Goal: Task Accomplishment & Management: Manage account settings

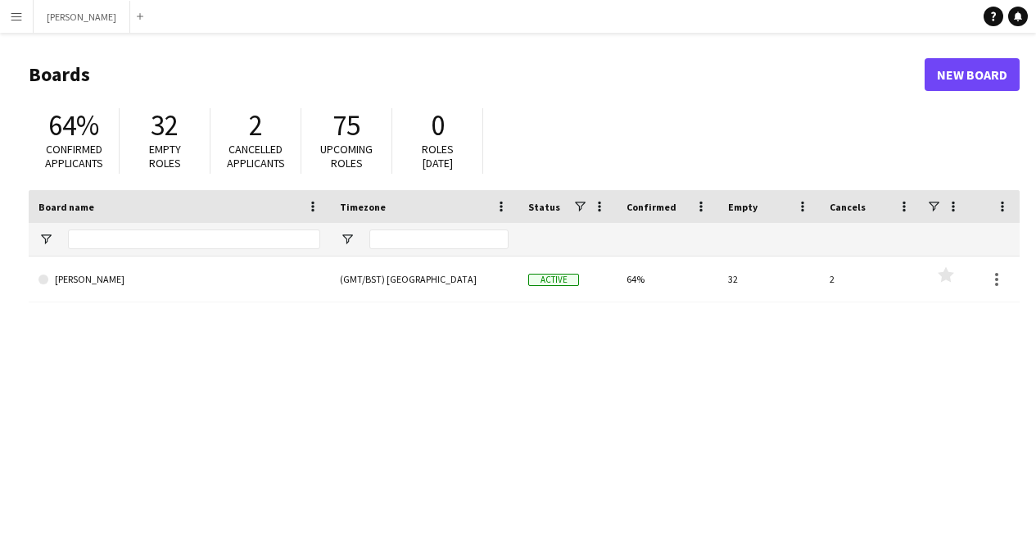
click at [13, 22] on app-icon "Menu" at bounding box center [16, 16] width 13 height 13
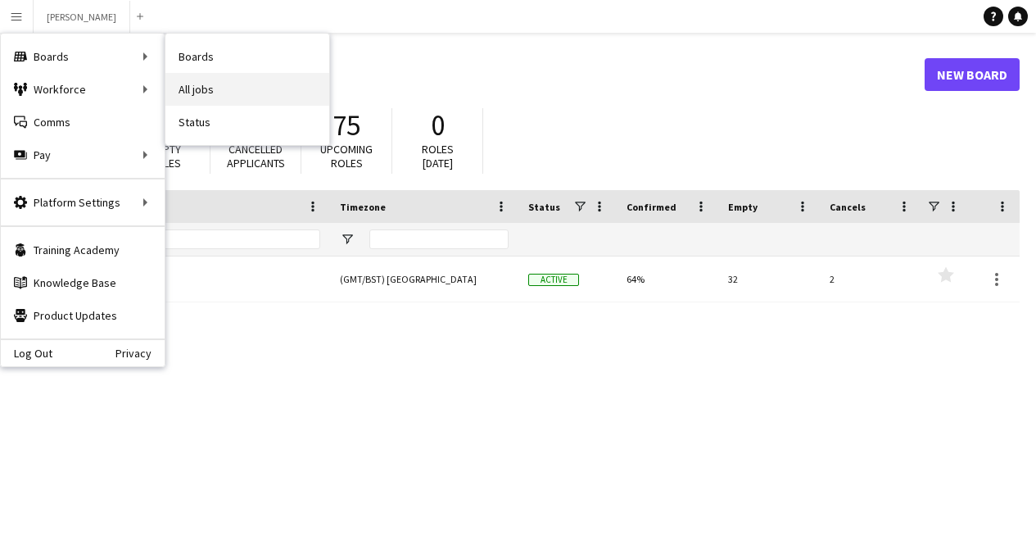
click at [219, 81] on link "All jobs" at bounding box center [247, 89] width 164 height 33
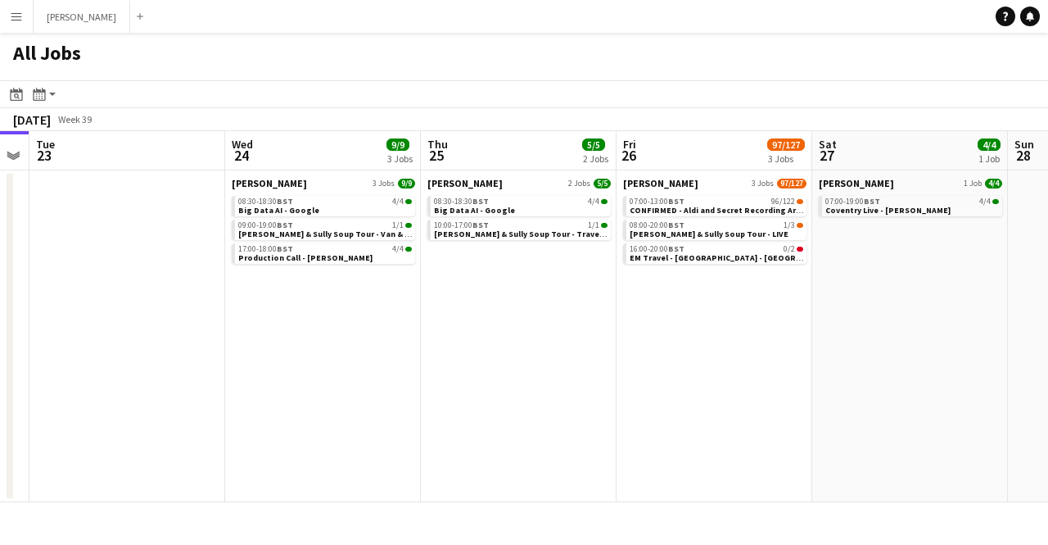
scroll to position [0, 763]
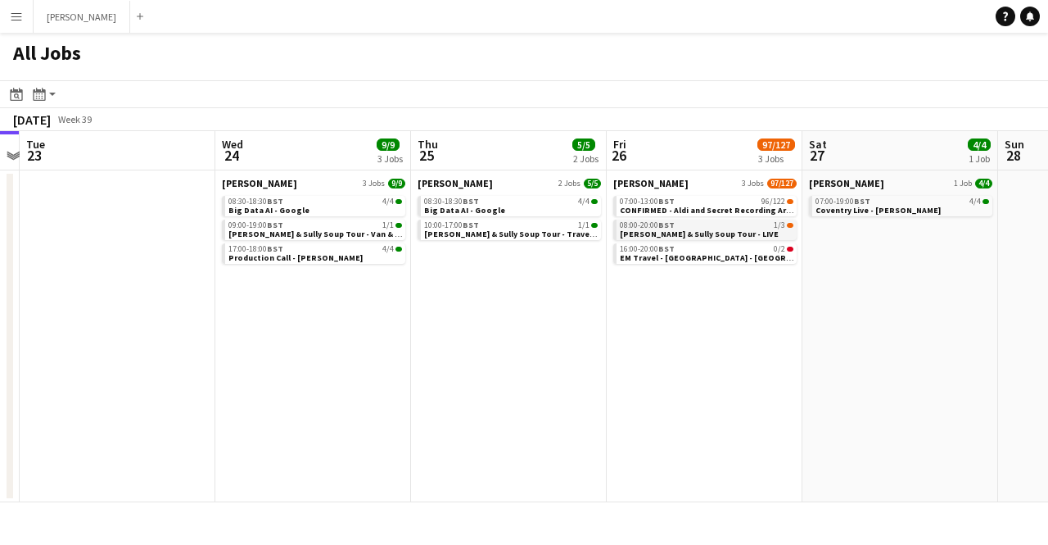
click at [667, 228] on span "[PERSON_NAME] & Sully Soup Tour - LIVE" at bounding box center [699, 233] width 159 height 11
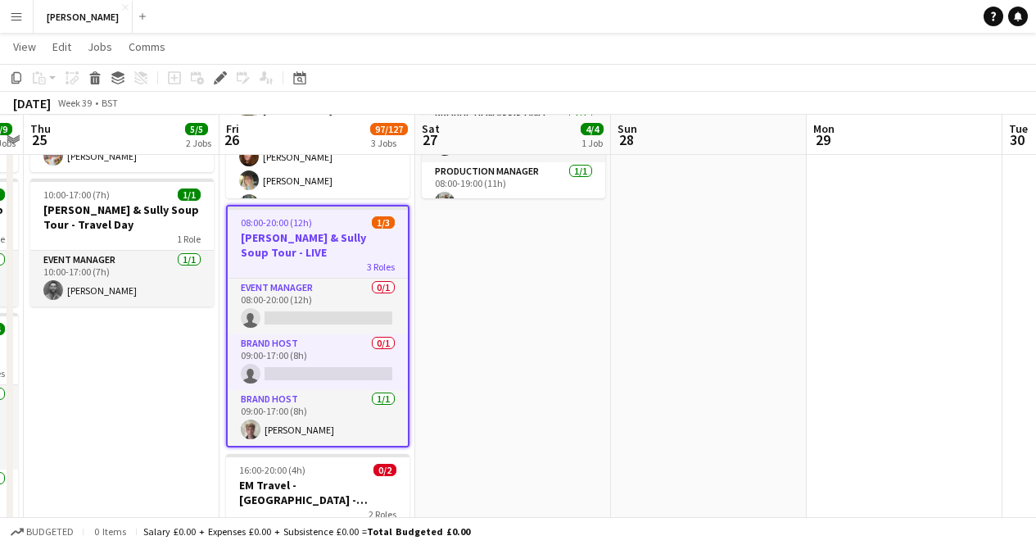
scroll to position [235, 0]
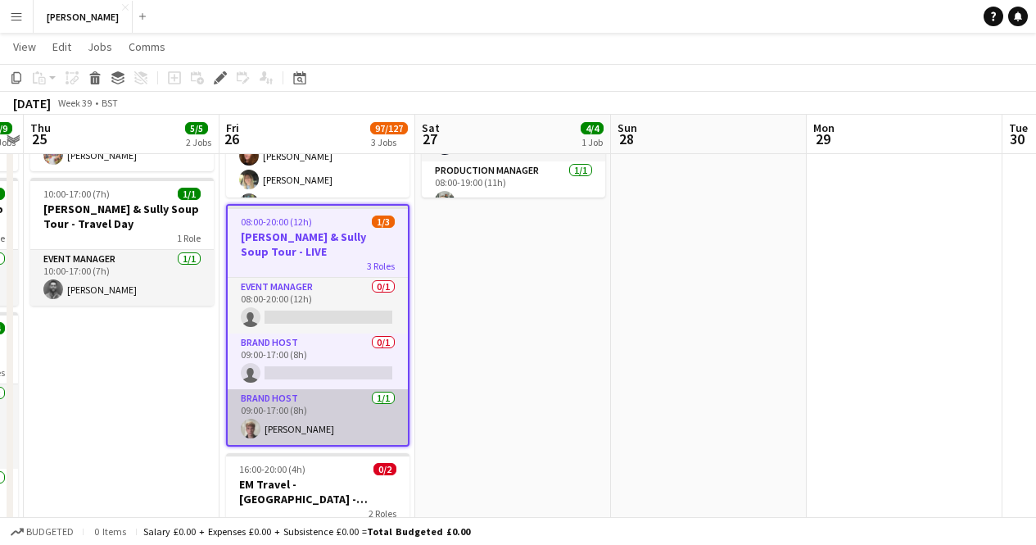
click at [310, 396] on app-card-role "Brand Host 1/1 09:00-17:00 (8h) Ashton Gale" at bounding box center [318, 417] width 180 height 56
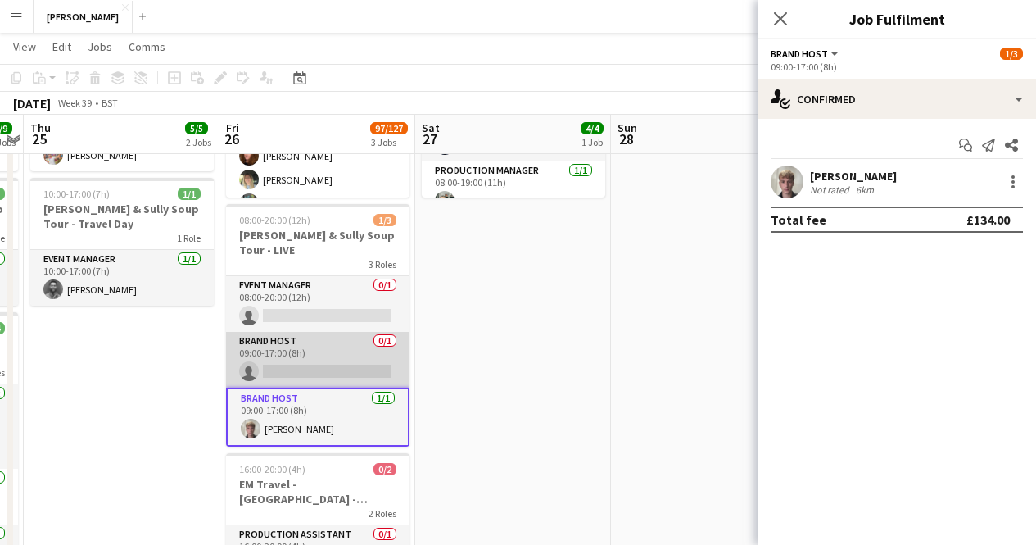
click at [249, 332] on app-card-role "Brand Host 0/1 09:00-17:00 (8h) single-neutral-actions" at bounding box center [317, 360] width 183 height 56
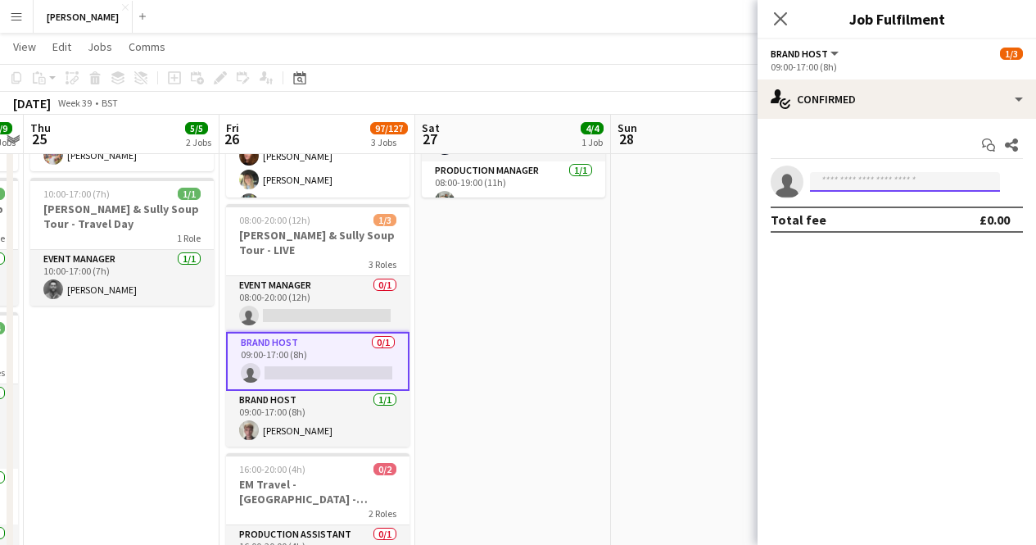
click at [884, 177] on input at bounding box center [905, 182] width 190 height 20
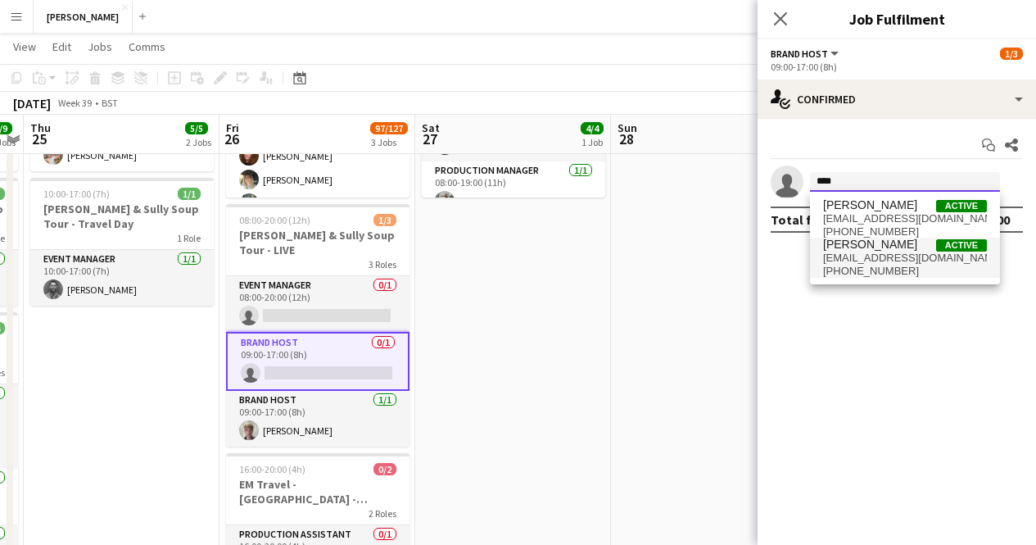
type input "****"
click at [888, 263] on span "cherinesingh@gmail.com" at bounding box center [905, 257] width 164 height 13
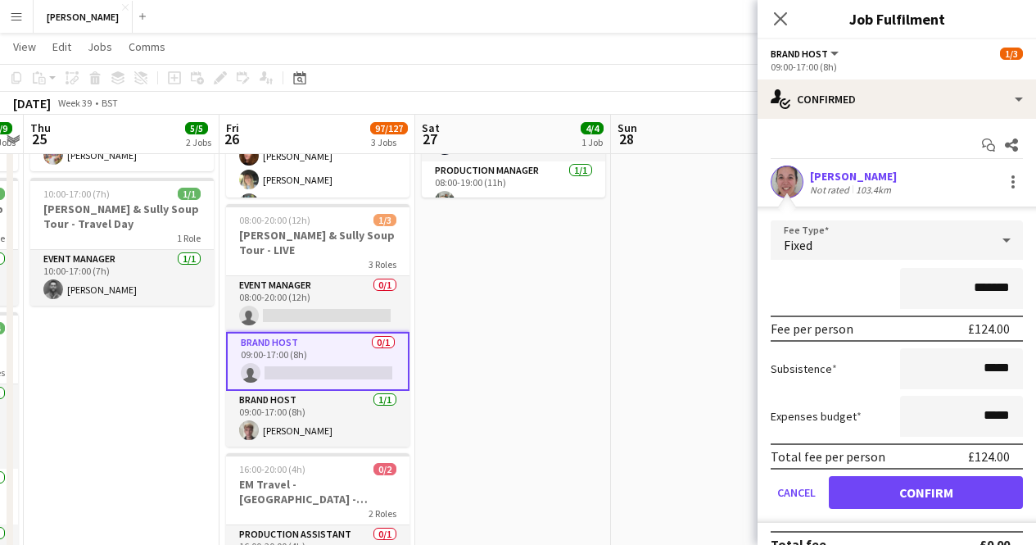
scroll to position [25, 0]
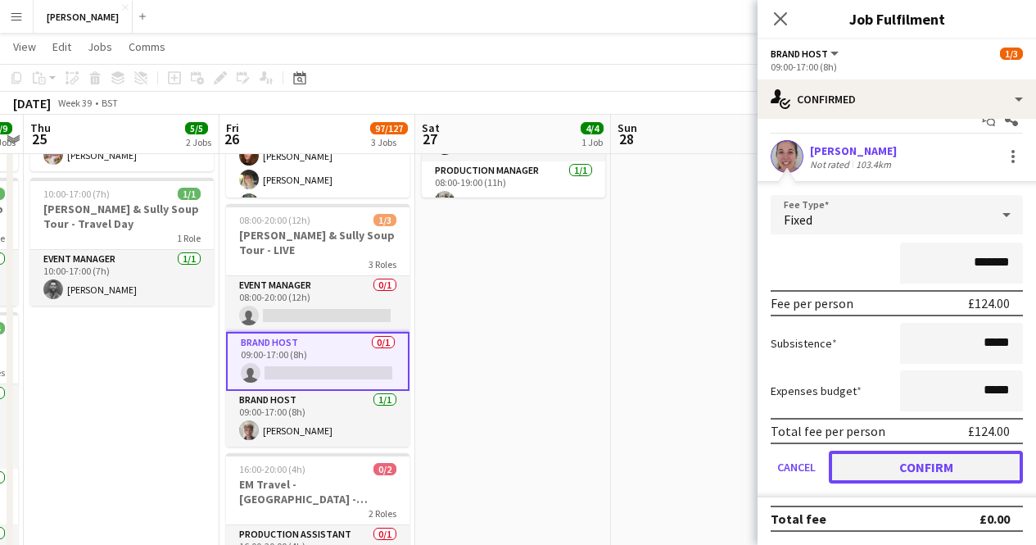
click at [895, 468] on button "Confirm" at bounding box center [926, 466] width 194 height 33
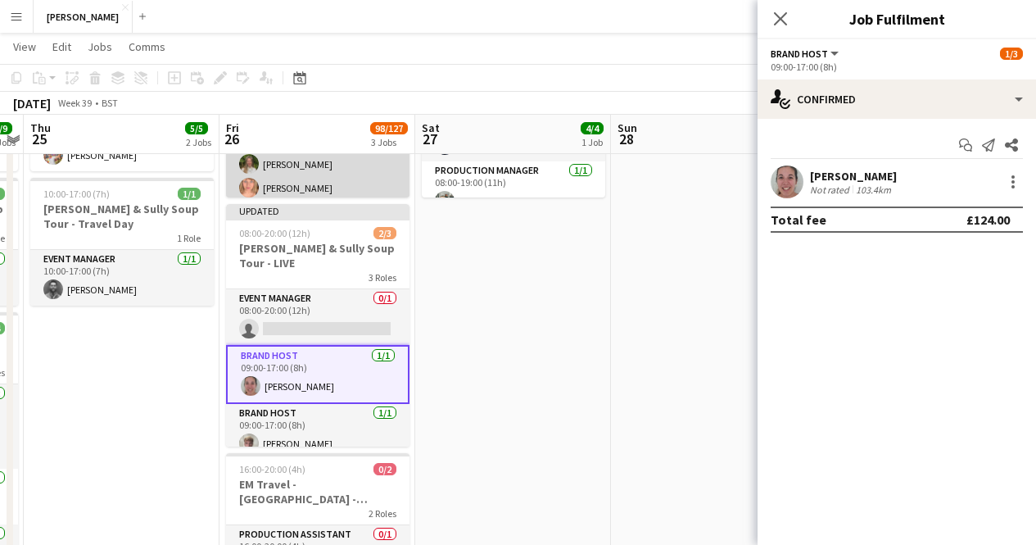
scroll to position [479, 0]
click at [527, 321] on app-date-cell "07:00-19:00 (12h) 4/4 Coventry Live - Monzo 4 Roles Brand Host 1/1 07:00-15:00 …" at bounding box center [513, 309] width 196 height 722
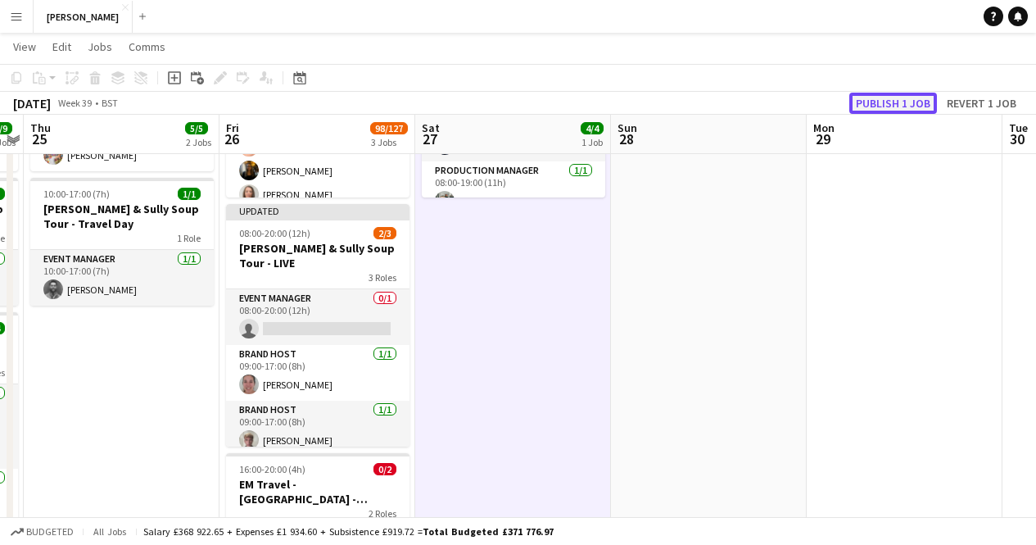
click at [877, 98] on button "Publish 1 job" at bounding box center [893, 103] width 88 height 21
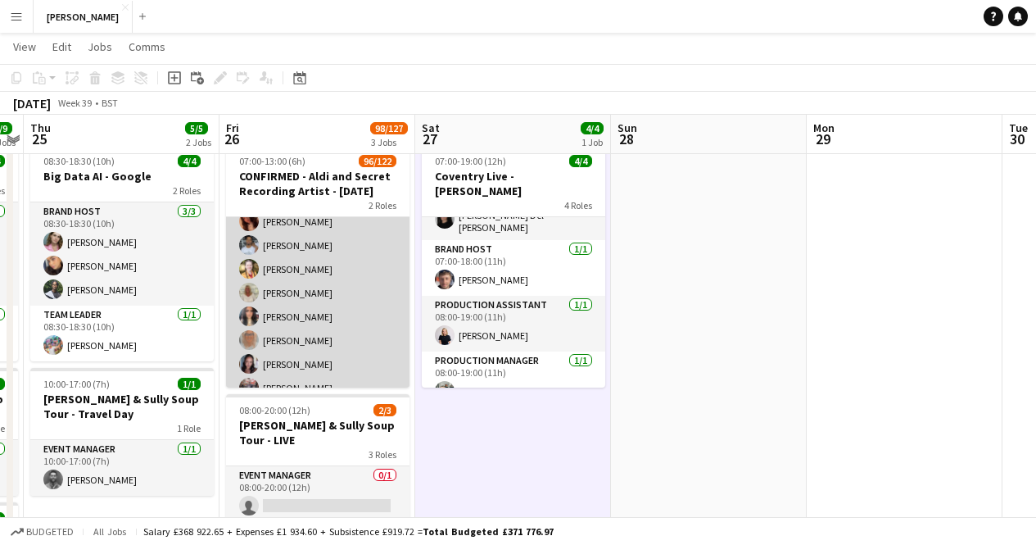
scroll to position [2095, 0]
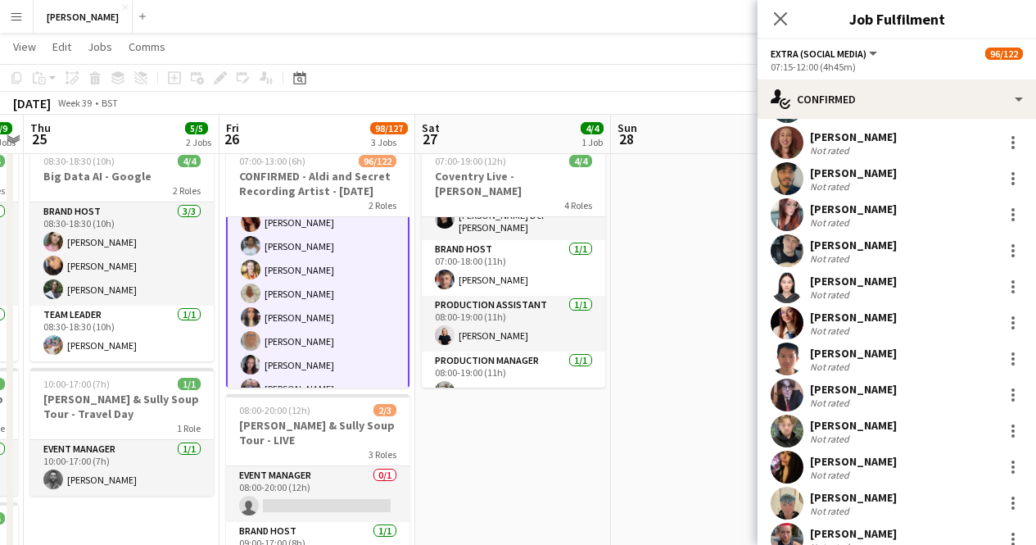
scroll to position [2454, 0]
click at [792, 468] on app-user-avatar at bounding box center [787, 466] width 33 height 33
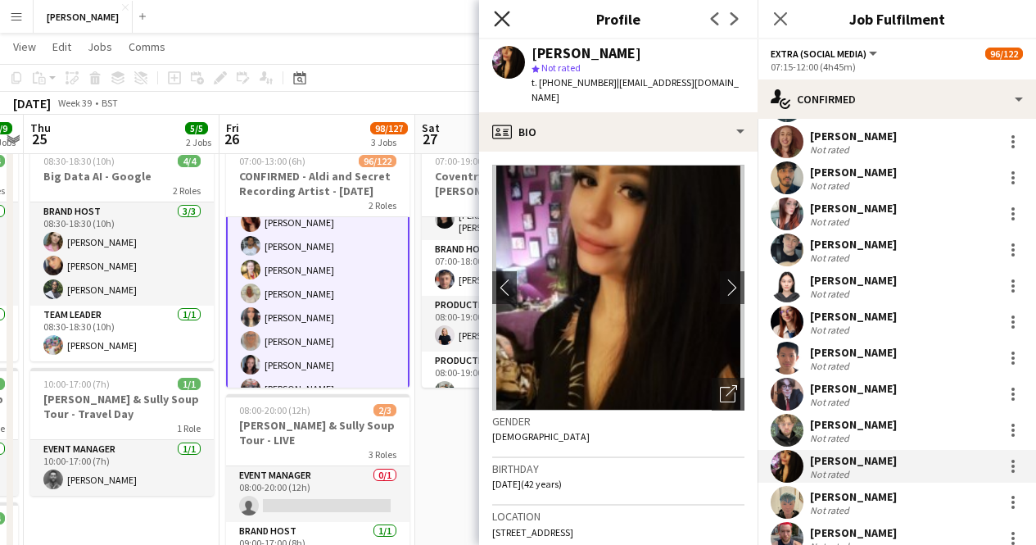
click at [501, 20] on icon "Close pop-in" at bounding box center [502, 19] width 16 height 16
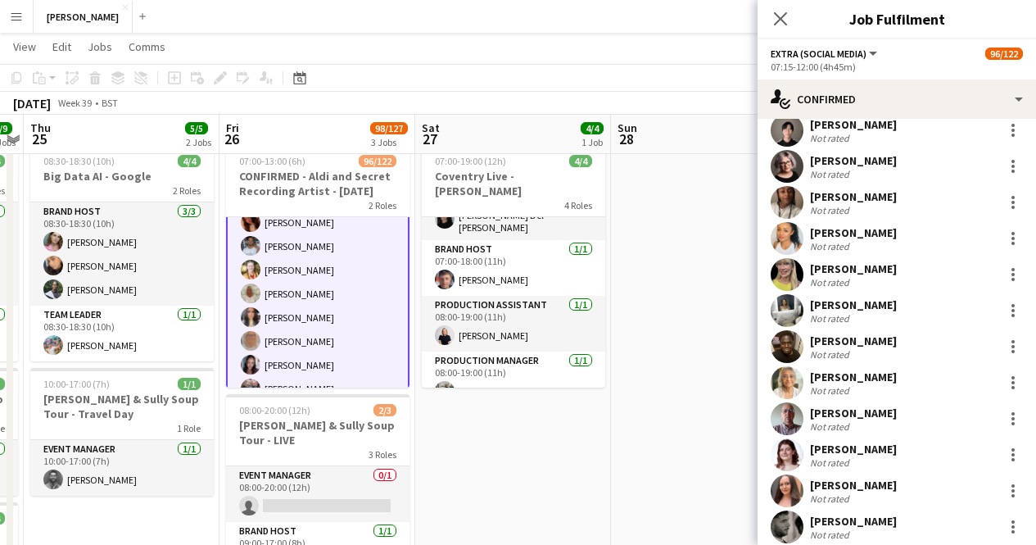
scroll to position [1744, 0]
click at [789, 234] on app-user-avatar at bounding box center [787, 239] width 33 height 33
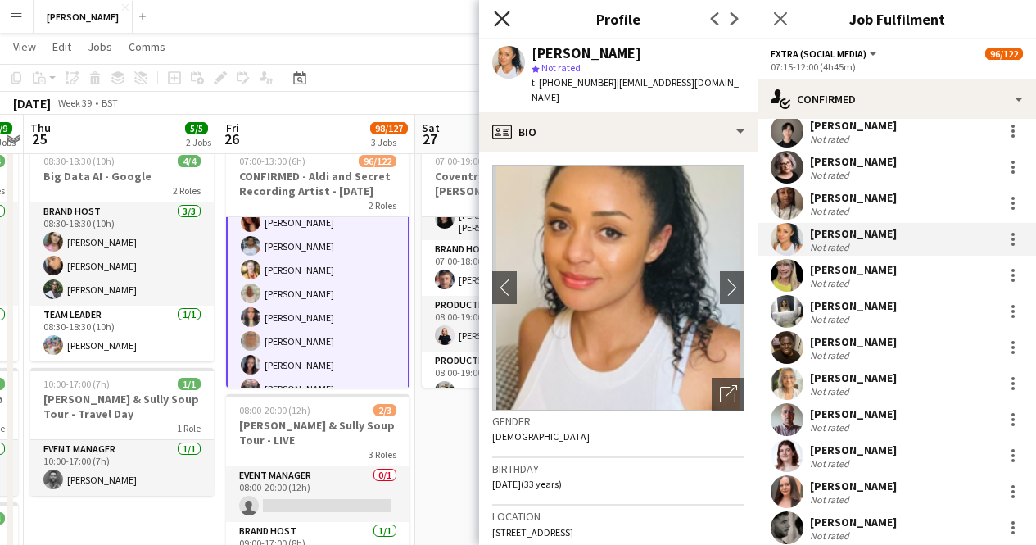
click at [507, 15] on icon at bounding box center [502, 19] width 16 height 16
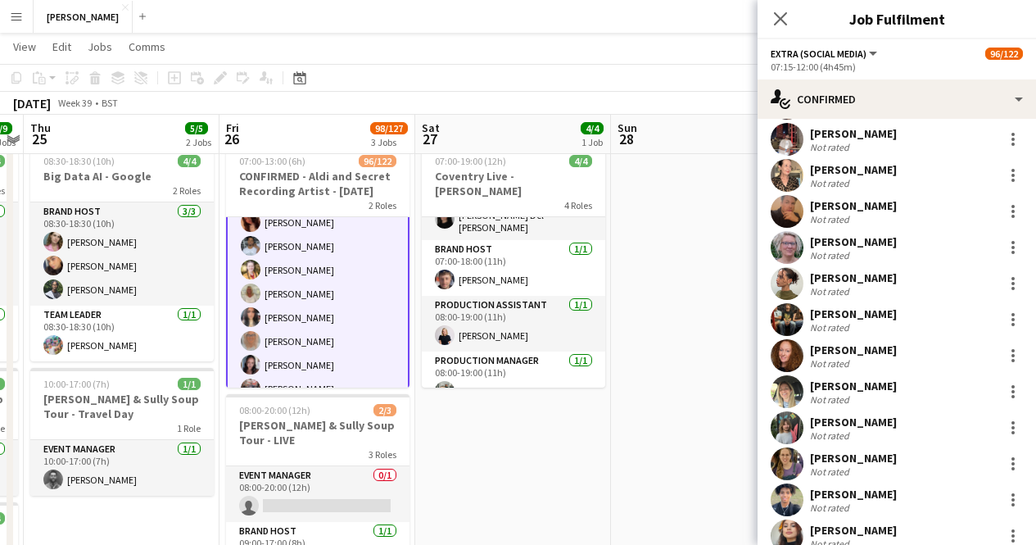
scroll to position [294, 0]
click at [788, 354] on app-user-avatar at bounding box center [787, 356] width 33 height 33
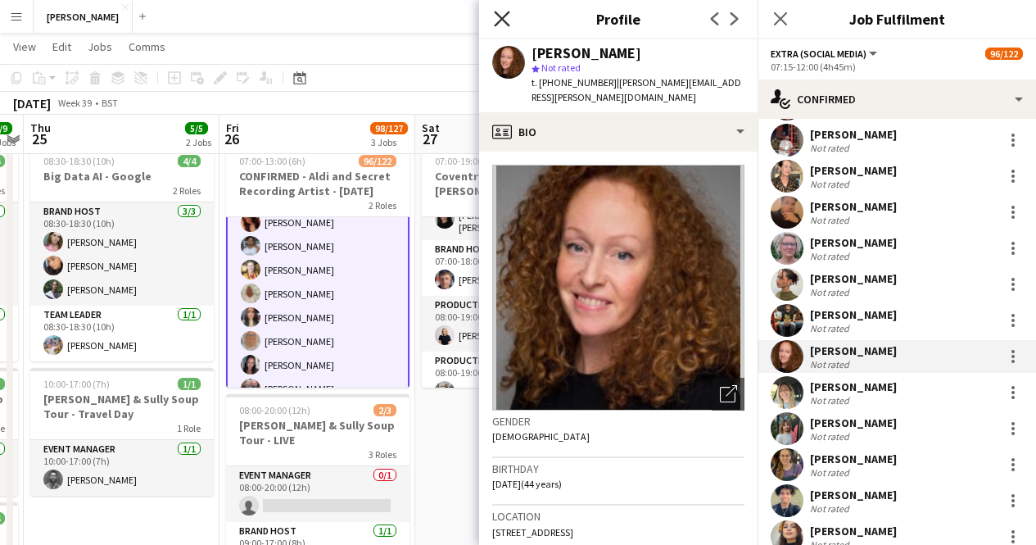
click at [505, 18] on icon "Close pop-in" at bounding box center [502, 19] width 16 height 16
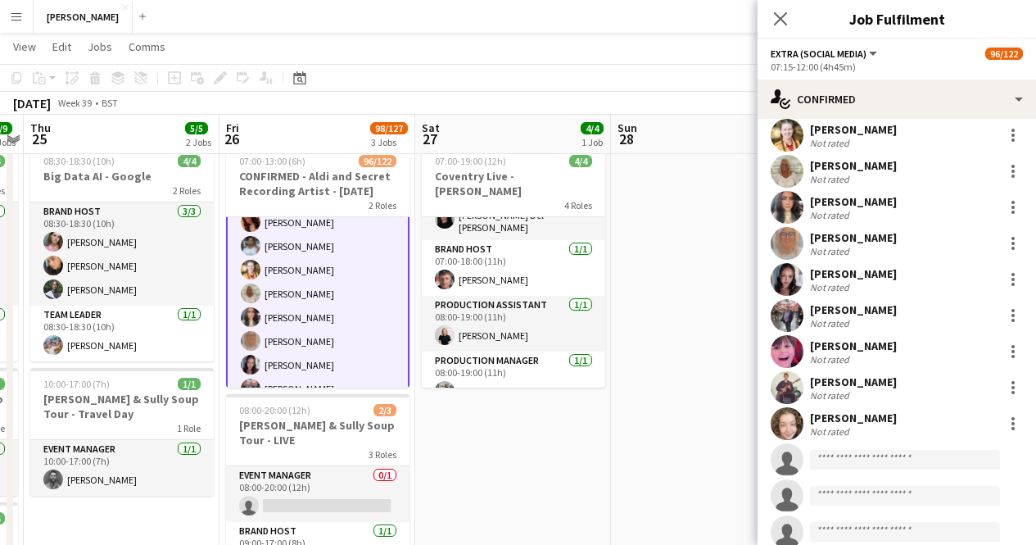
scroll to position [3108, 0]
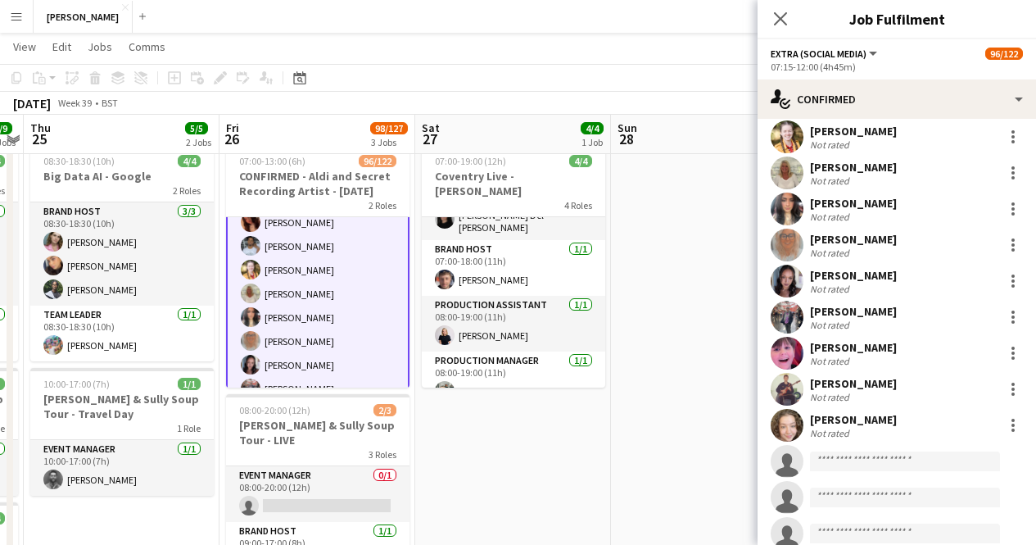
click at [817, 281] on div "Abigail Seymour" at bounding box center [853, 275] width 87 height 15
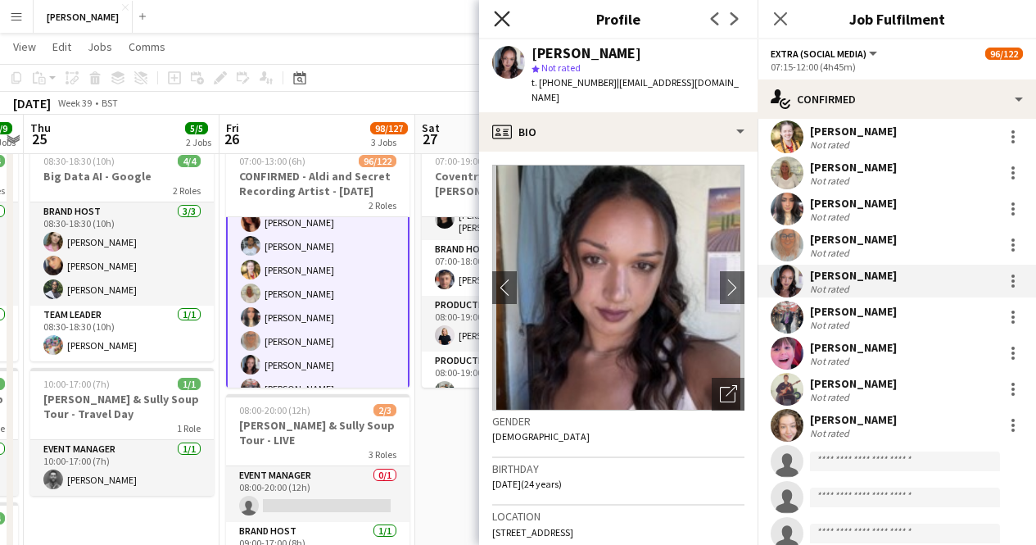
click at [504, 18] on icon at bounding box center [502, 19] width 16 height 16
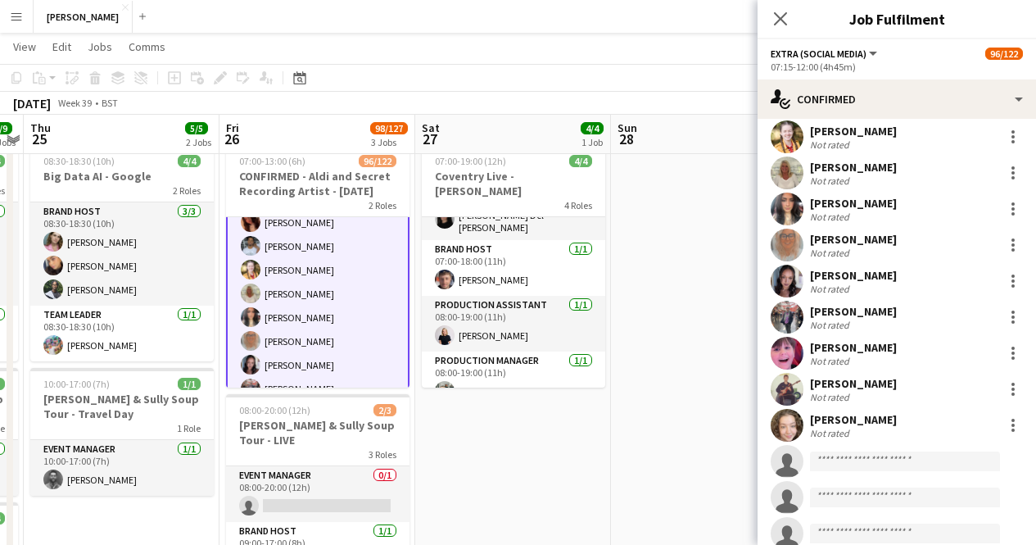
click at [481, 437] on app-date-cell "07:00-19:00 (12h) 4/4 Coventry Live - Monzo 4 Roles Brand Host 1/1 07:00-15:00 …" at bounding box center [513, 498] width 196 height 720
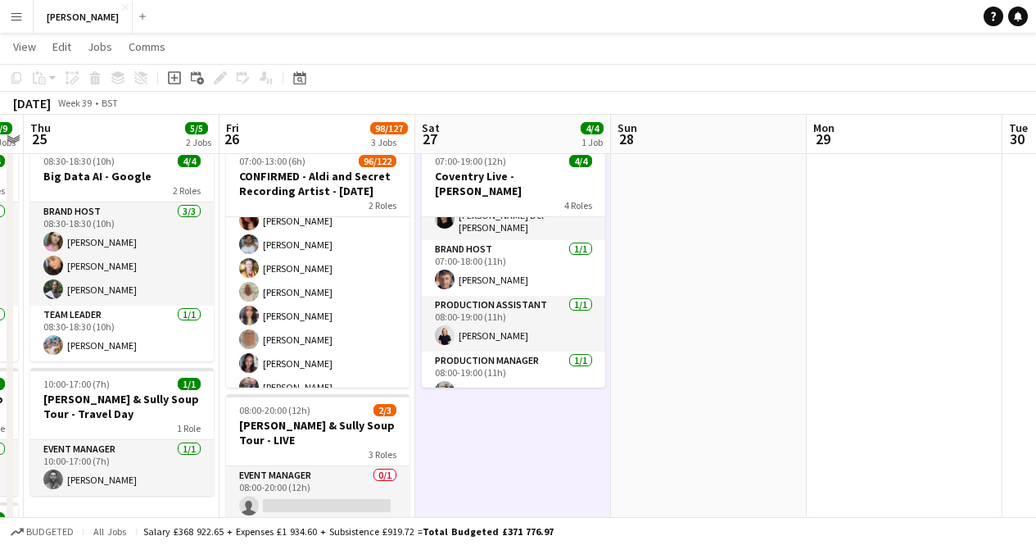
scroll to position [2095, 0]
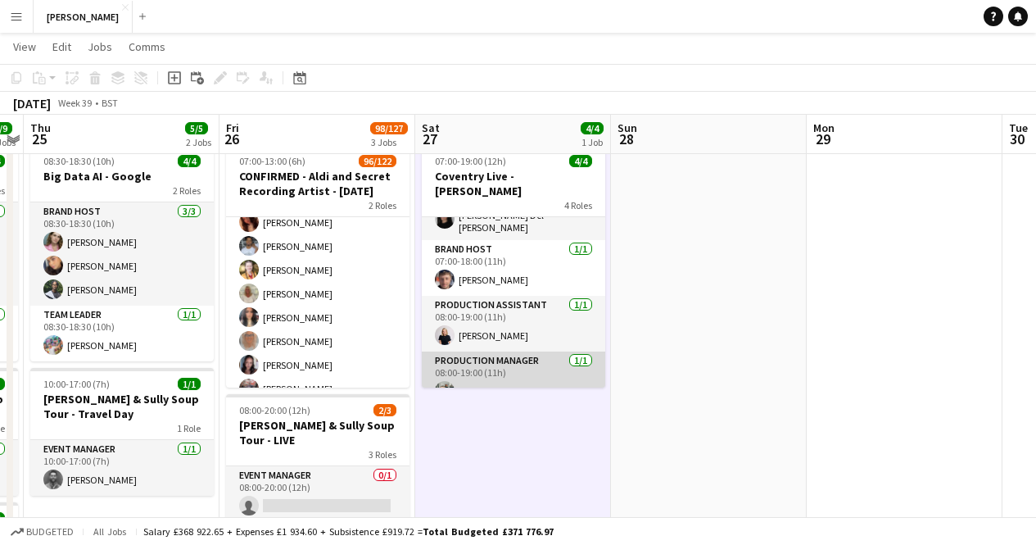
click at [462, 370] on app-card-role "Production Manager 1/1 08:00-19:00 (11h) Moses Ukpong" at bounding box center [513, 379] width 183 height 56
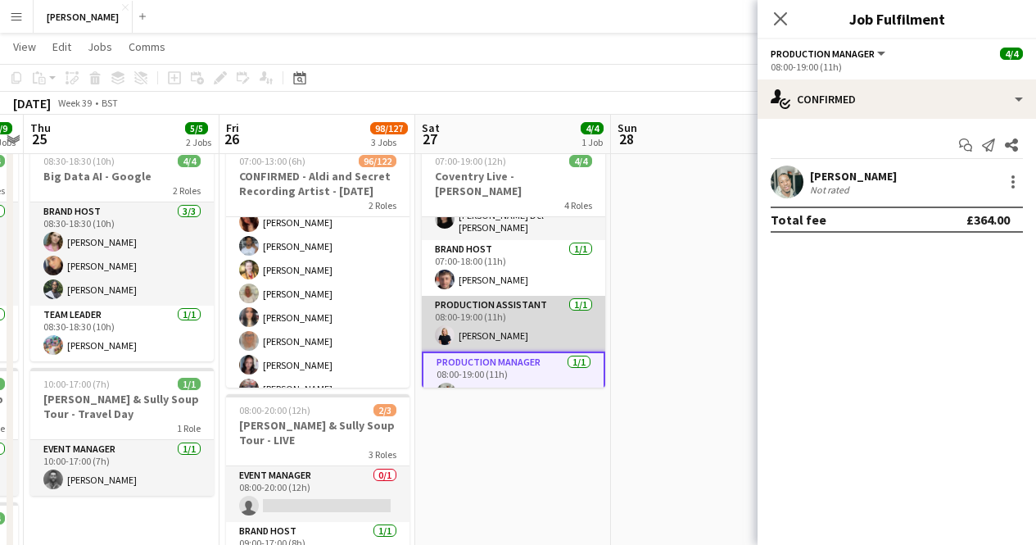
click at [474, 298] on app-card-role "Production Assistant 1/1 08:00-19:00 (11h) Elaine Mc Adam" at bounding box center [513, 324] width 183 height 56
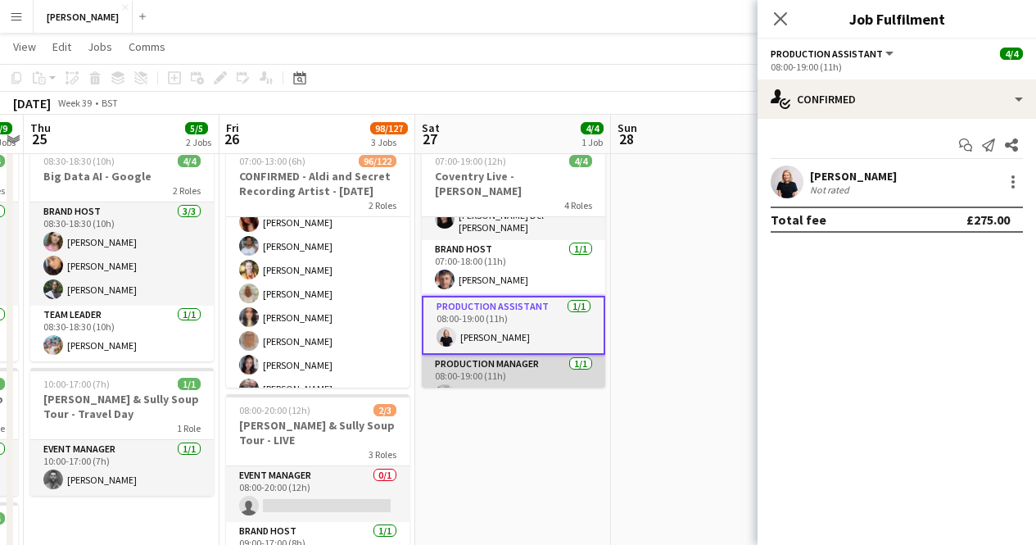
click at [471, 355] on app-card-role "Production Manager 1/1 08:00-19:00 (11h) Moses Ukpong" at bounding box center [513, 383] width 183 height 56
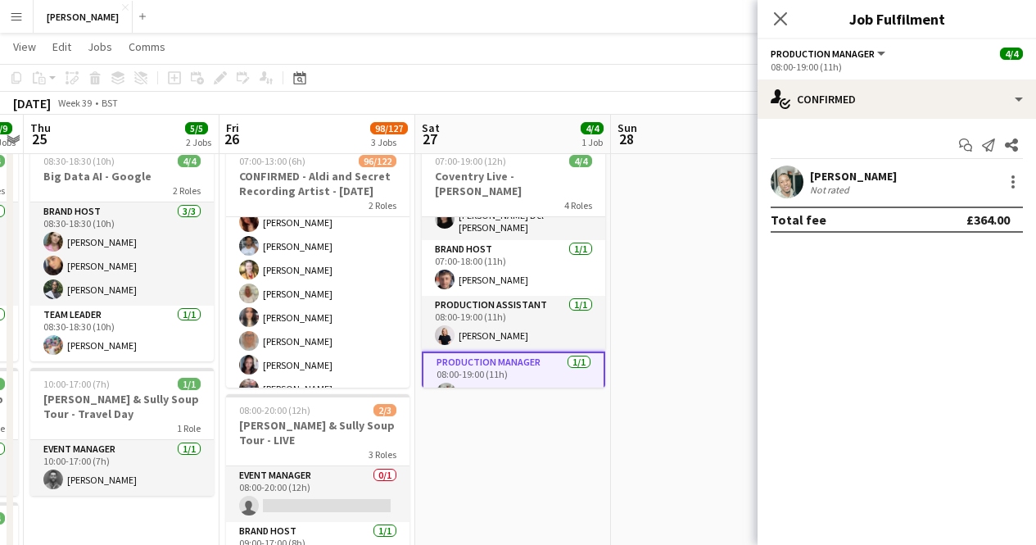
click at [849, 179] on div "Moses Ukpong" at bounding box center [853, 176] width 87 height 15
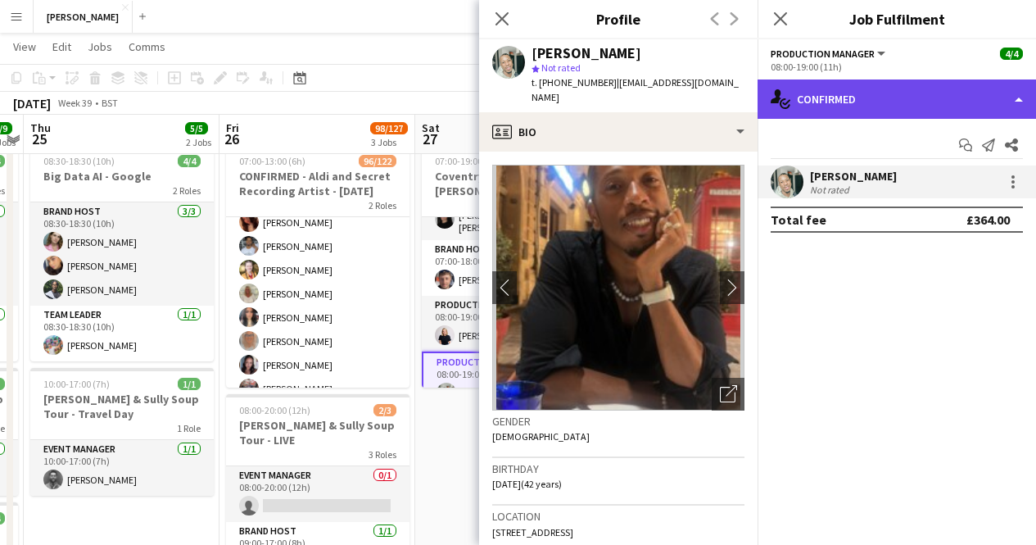
click at [920, 102] on div "single-neutral-actions-check-2 Confirmed" at bounding box center [897, 98] width 278 height 39
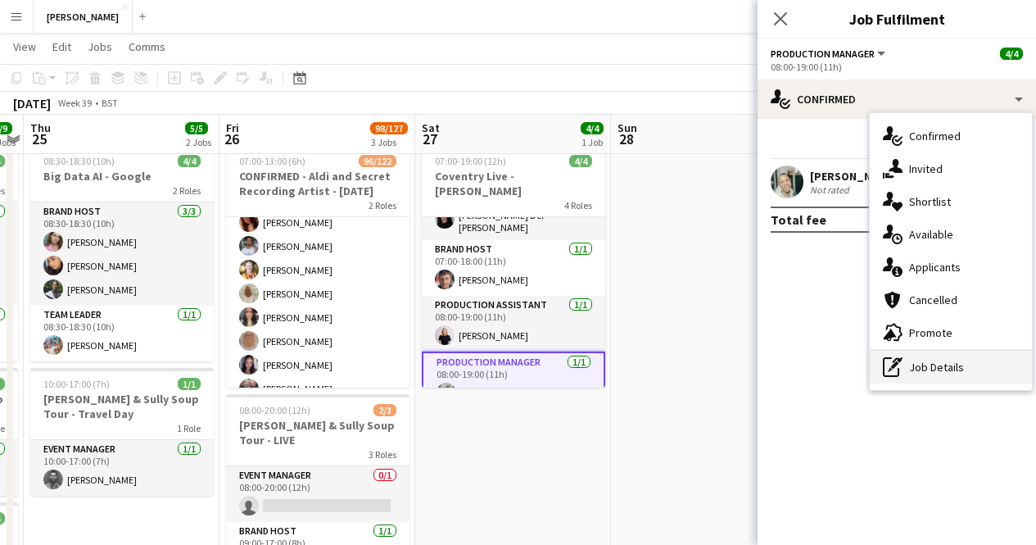
click at [939, 357] on div "pen-write Job Details" at bounding box center [951, 367] width 162 height 33
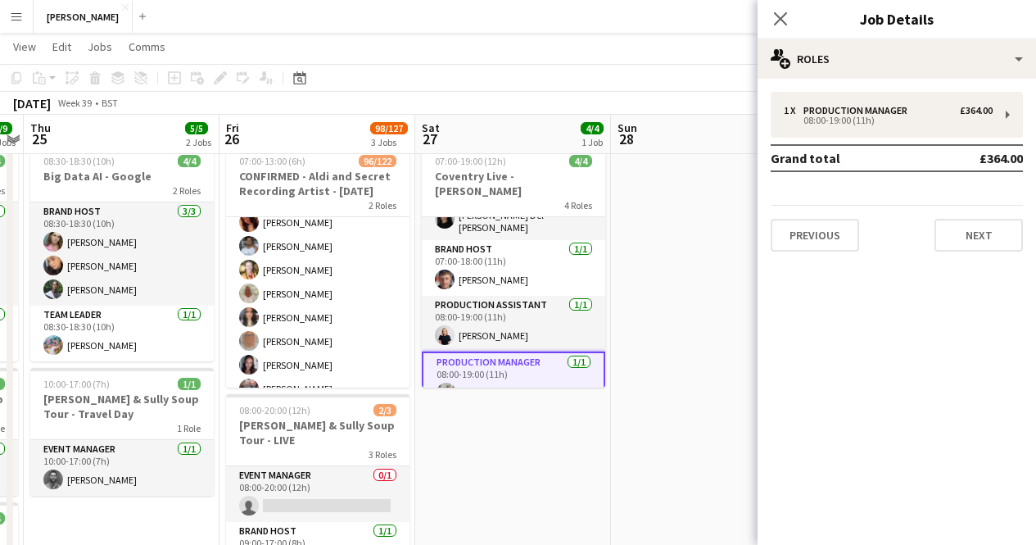
click at [672, 328] on app-date-cell at bounding box center [709, 498] width 196 height 720
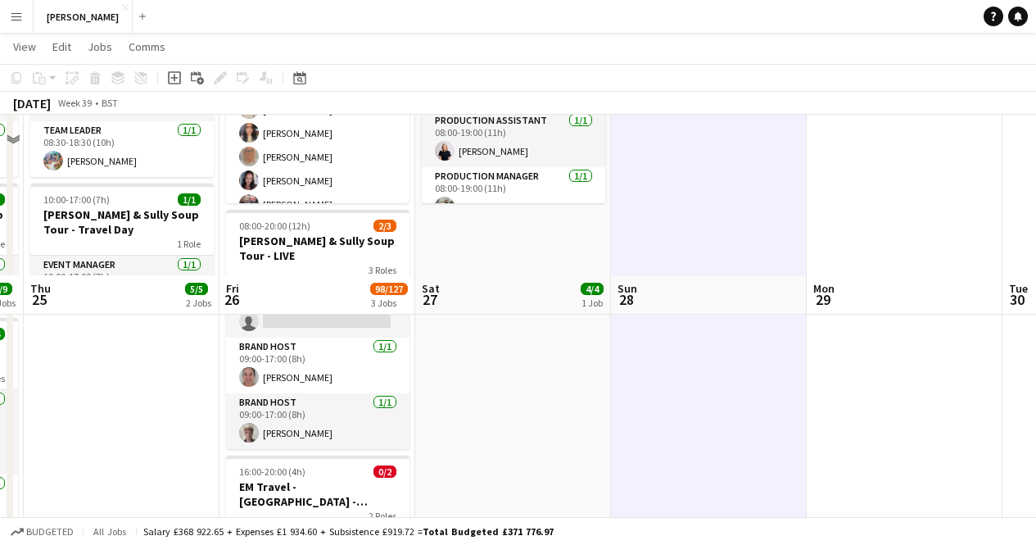
scroll to position [392, 0]
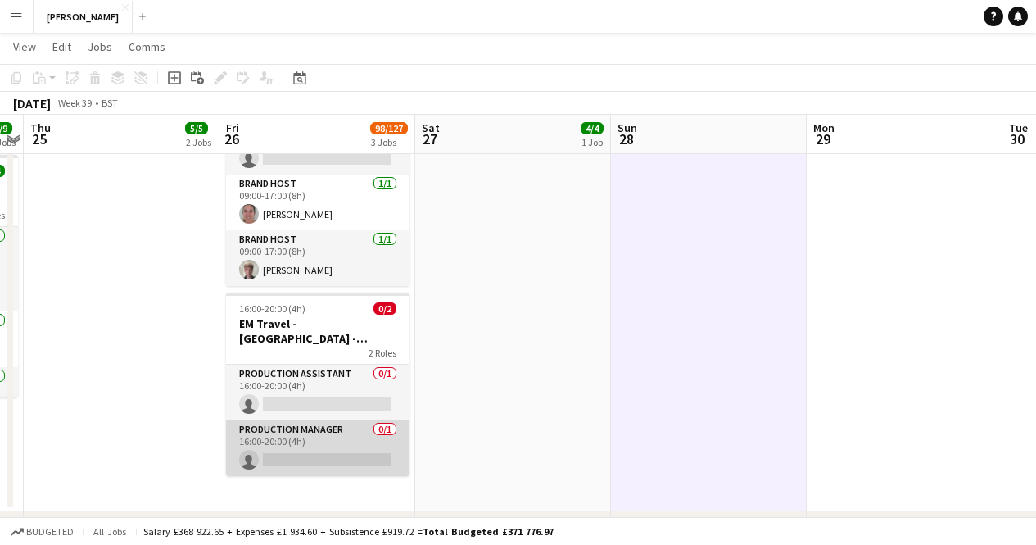
click at [331, 429] on app-card-role "Production Manager 0/1 16:00-20:00 (4h) single-neutral-actions" at bounding box center [317, 448] width 183 height 56
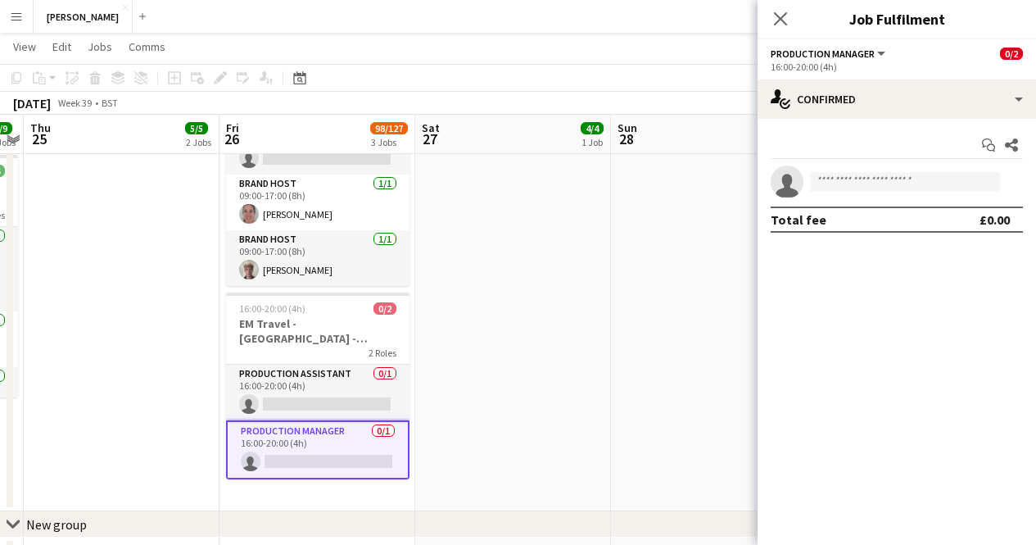
click at [700, 322] on app-date-cell at bounding box center [709, 151] width 196 height 720
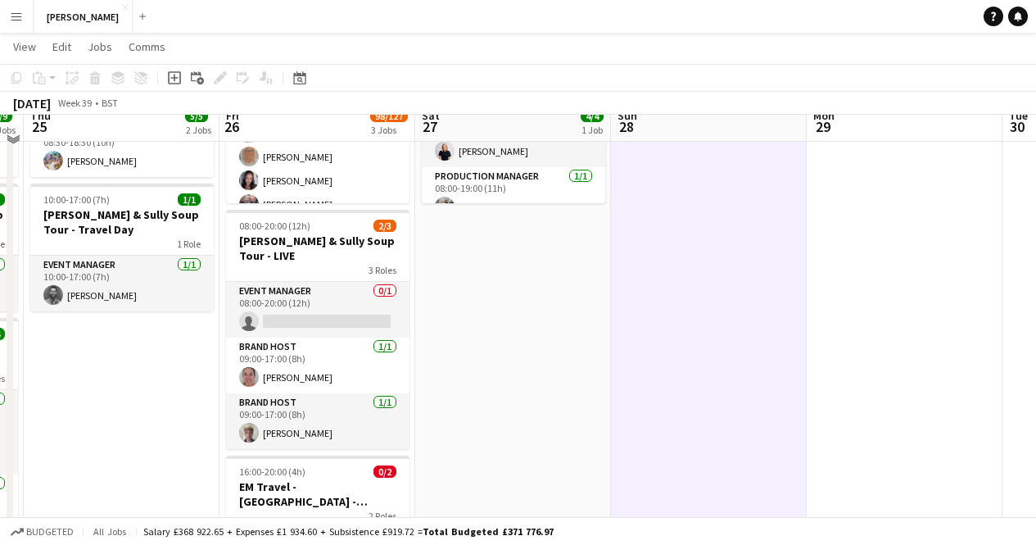
scroll to position [207, 0]
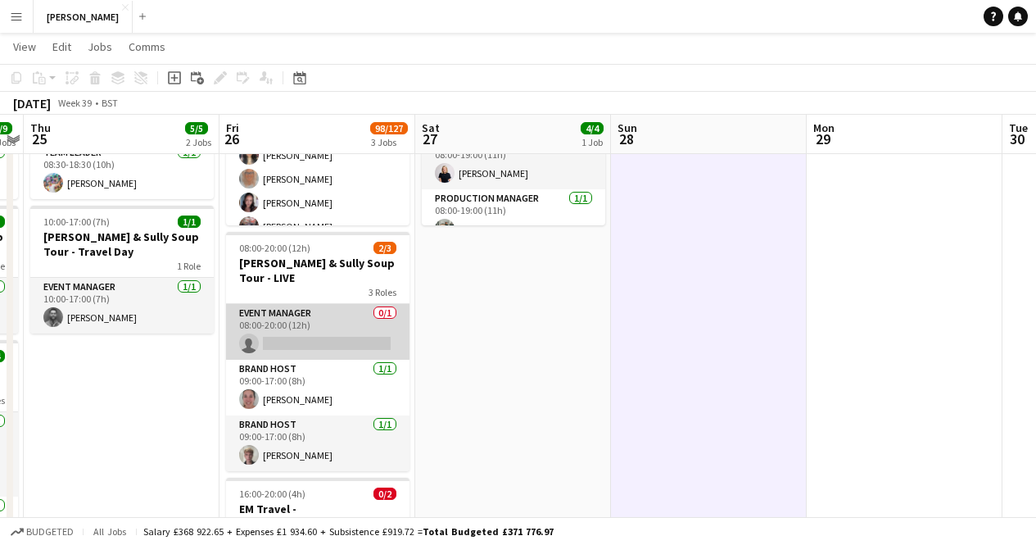
click at [324, 314] on app-card-role "Event Manager 0/1 08:00-20:00 (12h) single-neutral-actions" at bounding box center [317, 332] width 183 height 56
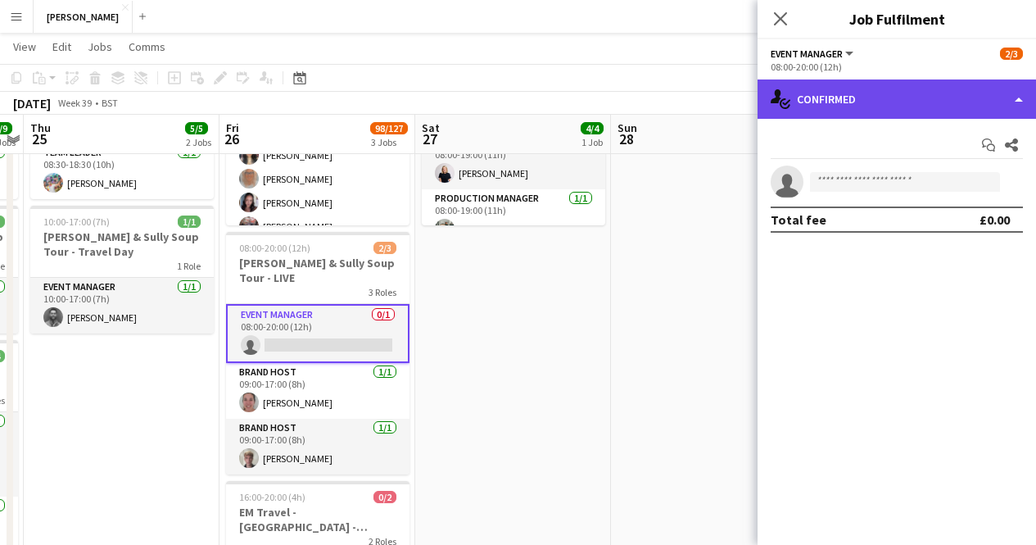
click at [1013, 98] on div "single-neutral-actions-check-2 Confirmed" at bounding box center [897, 98] width 278 height 39
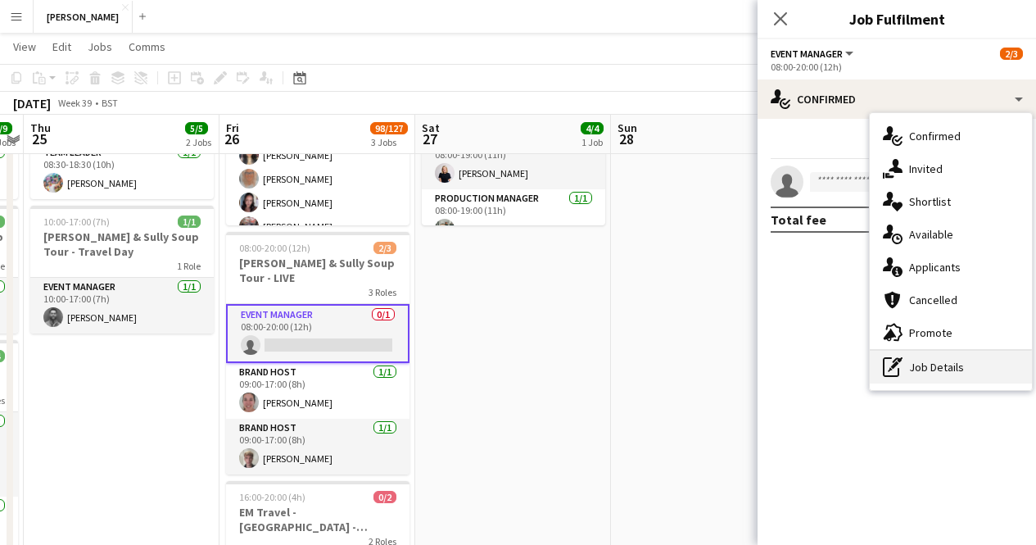
click at [944, 360] on div "pen-write Job Details" at bounding box center [951, 367] width 162 height 33
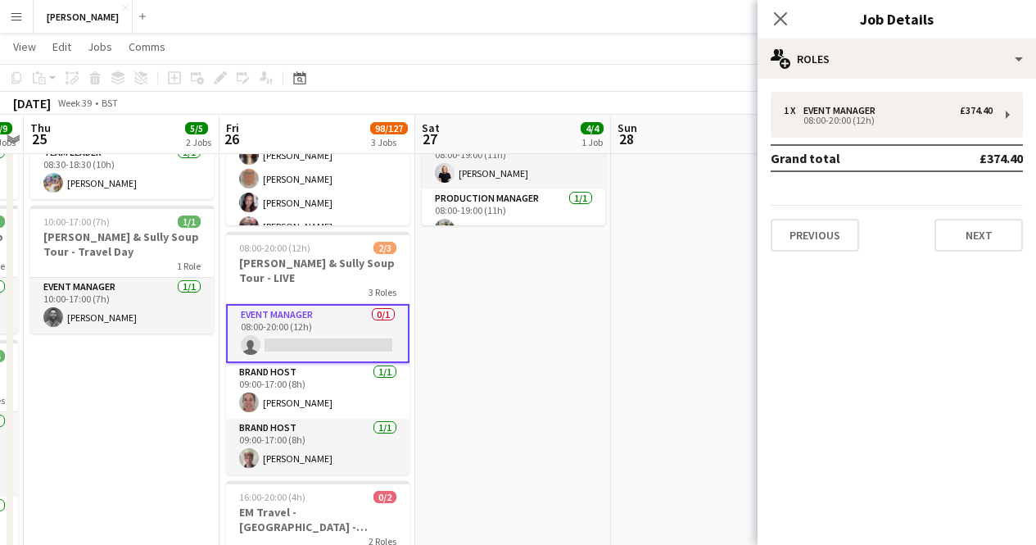
click at [660, 336] on app-date-cell at bounding box center [709, 336] width 196 height 720
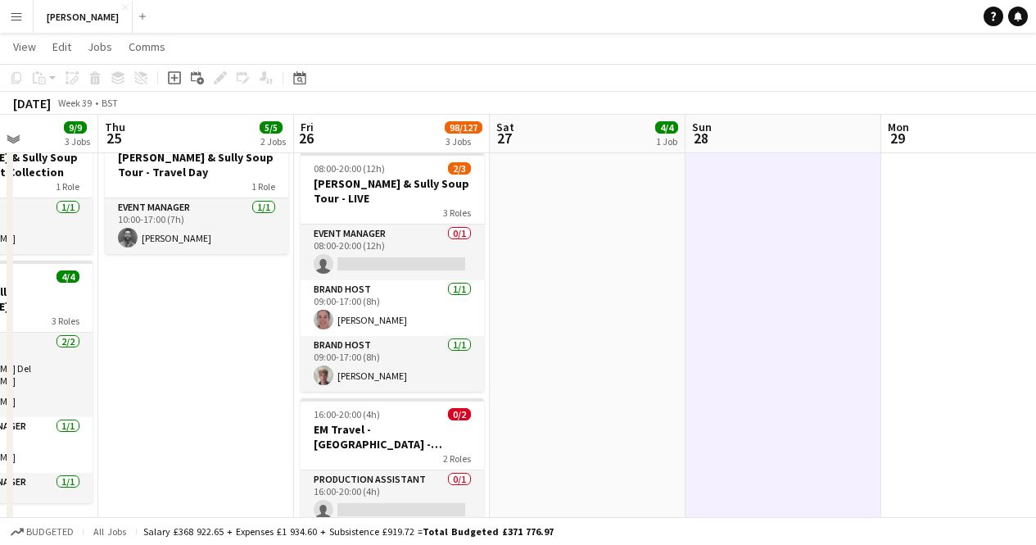
scroll to position [286, 0]
